Goal: Task Accomplishment & Management: Manage account settings

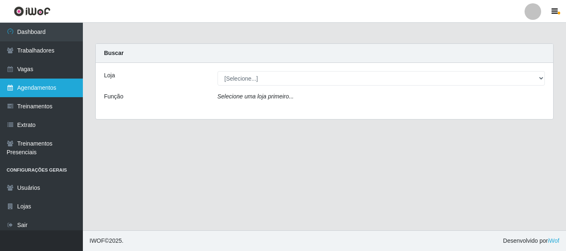
click at [36, 81] on link "Agendamentos" at bounding box center [41, 88] width 83 height 19
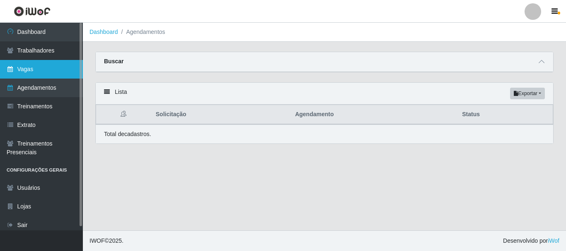
click at [49, 68] on link "Vagas" at bounding box center [41, 69] width 83 height 19
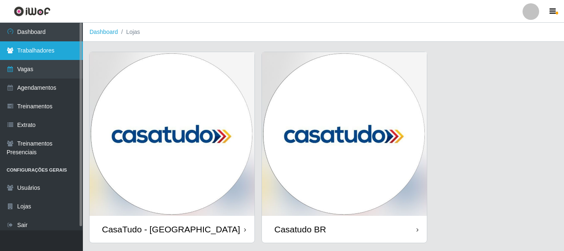
click at [43, 43] on link "Trabalhadores" at bounding box center [41, 50] width 83 height 19
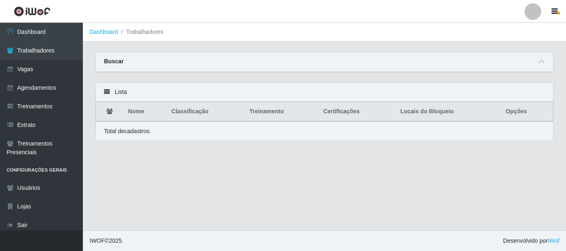
drag, startPoint x: 163, startPoint y: 59, endPoint x: 152, endPoint y: 58, distance: 10.8
click at [161, 59] on div "Buscar" at bounding box center [324, 62] width 457 height 20
click at [141, 55] on div "Buscar" at bounding box center [324, 62] width 457 height 20
click at [115, 97] on div "Lista" at bounding box center [324, 92] width 457 height 19
drag, startPoint x: 113, startPoint y: 57, endPoint x: 162, endPoint y: 61, distance: 49.0
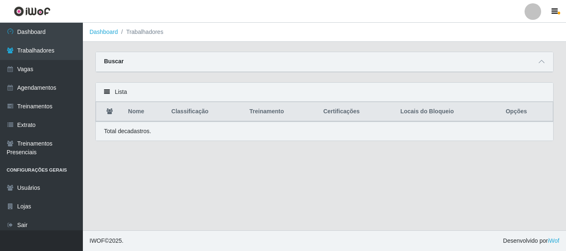
click at [113, 57] on div "Buscar" at bounding box center [324, 62] width 457 height 20
click at [541, 62] on icon at bounding box center [541, 62] width 6 height 6
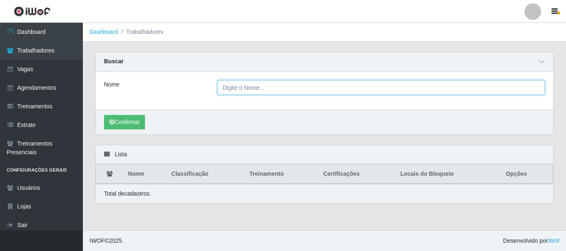
click at [234, 86] on input "Nome" at bounding box center [381, 87] width 328 height 14
type input "[PERSON_NAME]"
click at [104, 115] on button "Confirmar" at bounding box center [124, 122] width 41 height 14
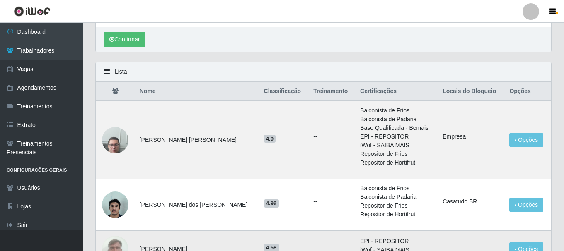
scroll to position [156, 0]
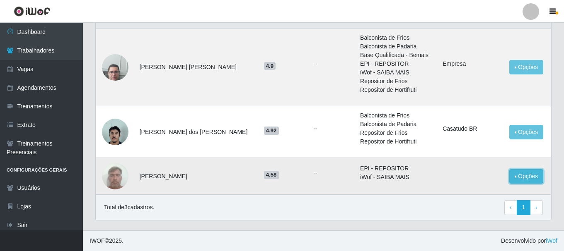
click at [520, 176] on button "Opções" at bounding box center [526, 176] width 34 height 14
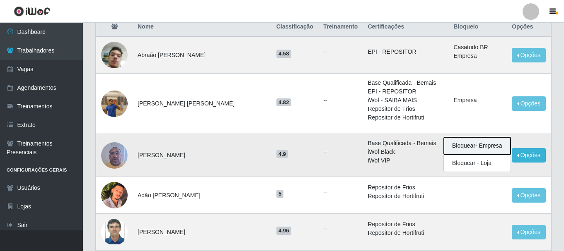
click at [475, 138] on button "Bloquear - Empresa" at bounding box center [477, 146] width 67 height 17
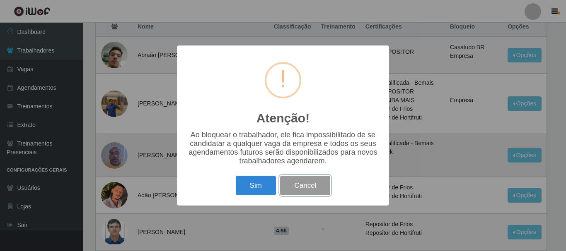
click at [295, 186] on button "Cancel" at bounding box center [305, 185] width 50 height 19
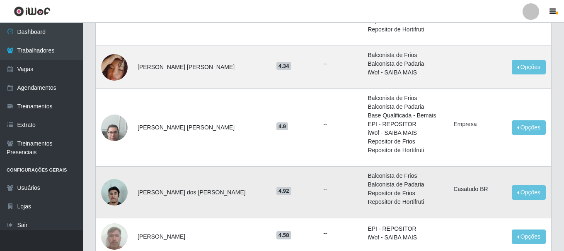
scroll to position [736, 0]
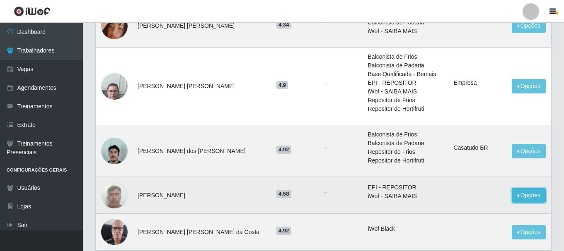
click at [516, 188] on button "Opções" at bounding box center [529, 195] width 34 height 14
click at [487, 189] on button "Bloquear - Empresa" at bounding box center [477, 197] width 67 height 17
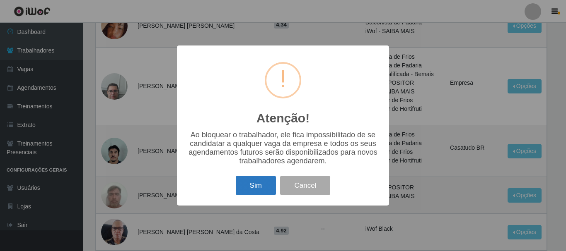
click at [254, 187] on button "Sim" at bounding box center [256, 185] width 40 height 19
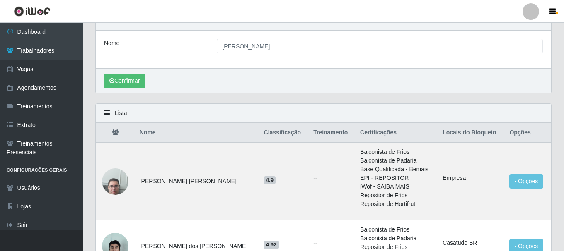
scroll to position [124, 0]
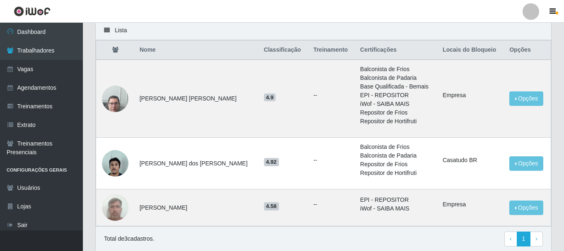
click at [33, 8] on img at bounding box center [32, 11] width 37 height 10
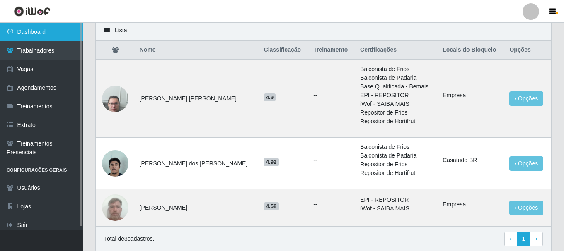
click at [21, 35] on link "Dashboard" at bounding box center [41, 32] width 83 height 19
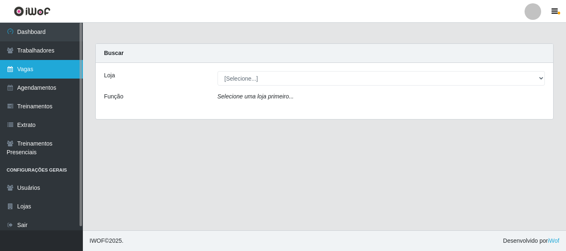
click at [28, 66] on link "Vagas" at bounding box center [41, 69] width 83 height 19
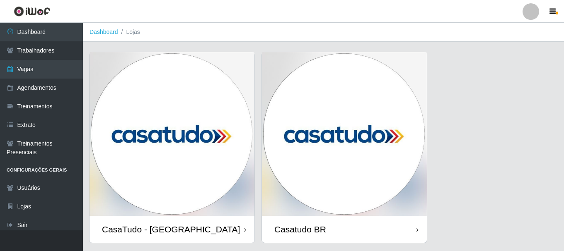
click at [338, 80] on img at bounding box center [344, 134] width 165 height 164
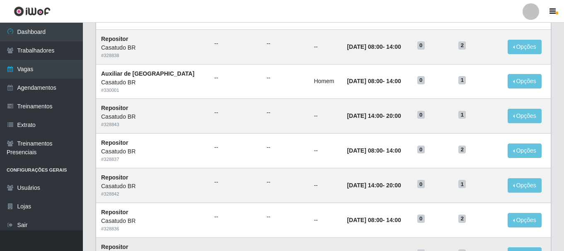
scroll to position [451, 0]
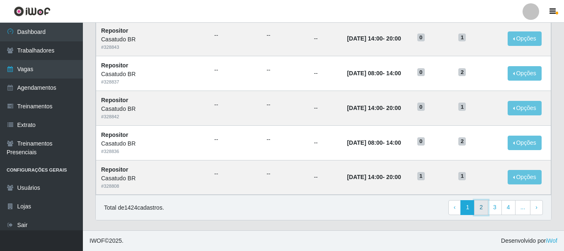
click at [483, 207] on link "2" at bounding box center [481, 207] width 14 height 15
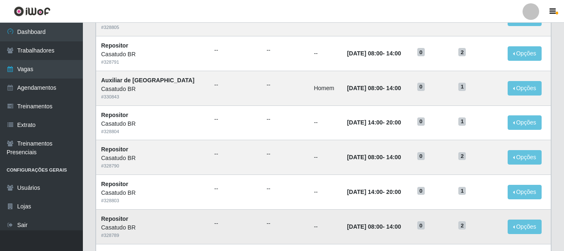
scroll to position [451, 0]
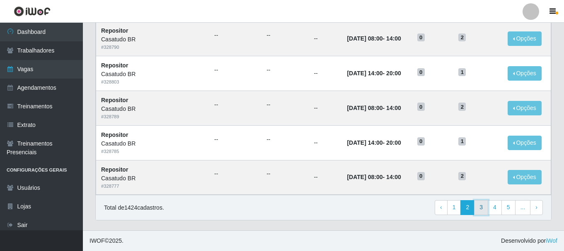
click at [484, 213] on link "3" at bounding box center [481, 207] width 14 height 15
